Goal: Task Accomplishment & Management: Manage account settings

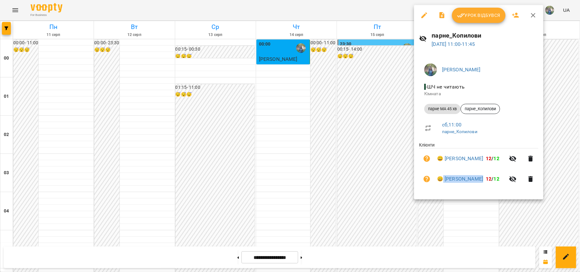
scroll to position [339, 0]
click at [366, 151] on div at bounding box center [290, 136] width 580 height 272
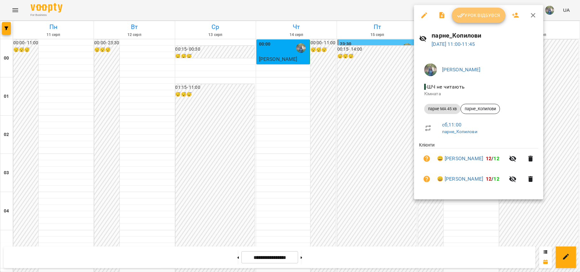
click at [469, 12] on span "Урок відбувся" at bounding box center [478, 15] width 43 height 8
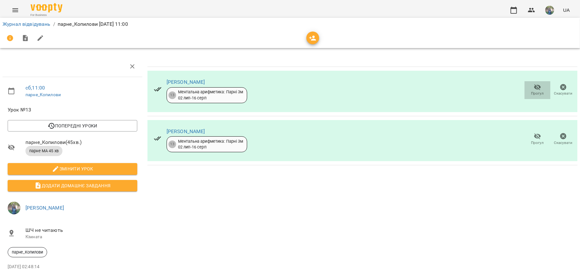
click at [534, 87] on icon "button" at bounding box center [537, 87] width 7 height 6
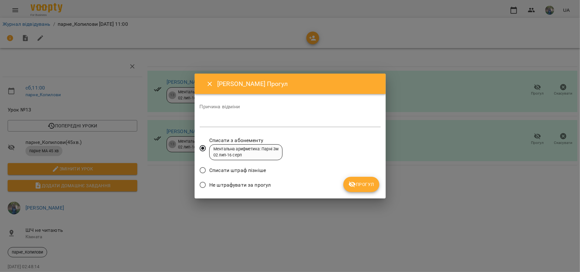
click at [241, 117] on div "*" at bounding box center [290, 122] width 181 height 10
type textarea "**********"
click at [355, 181] on icon "submit" at bounding box center [352, 185] width 8 height 8
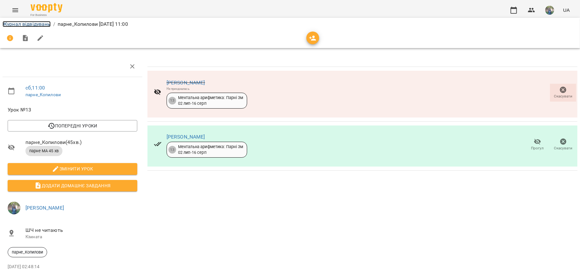
click at [23, 26] on link "Журнал відвідувань" at bounding box center [27, 24] width 48 height 6
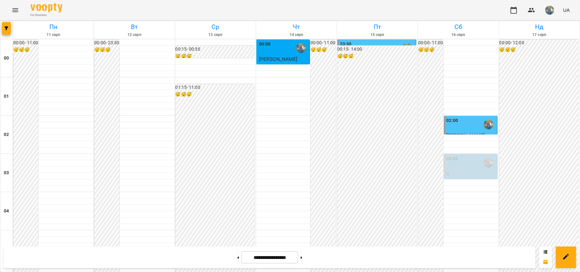
scroll to position [458, 0]
